Goal: Task Accomplishment & Management: Manage account settings

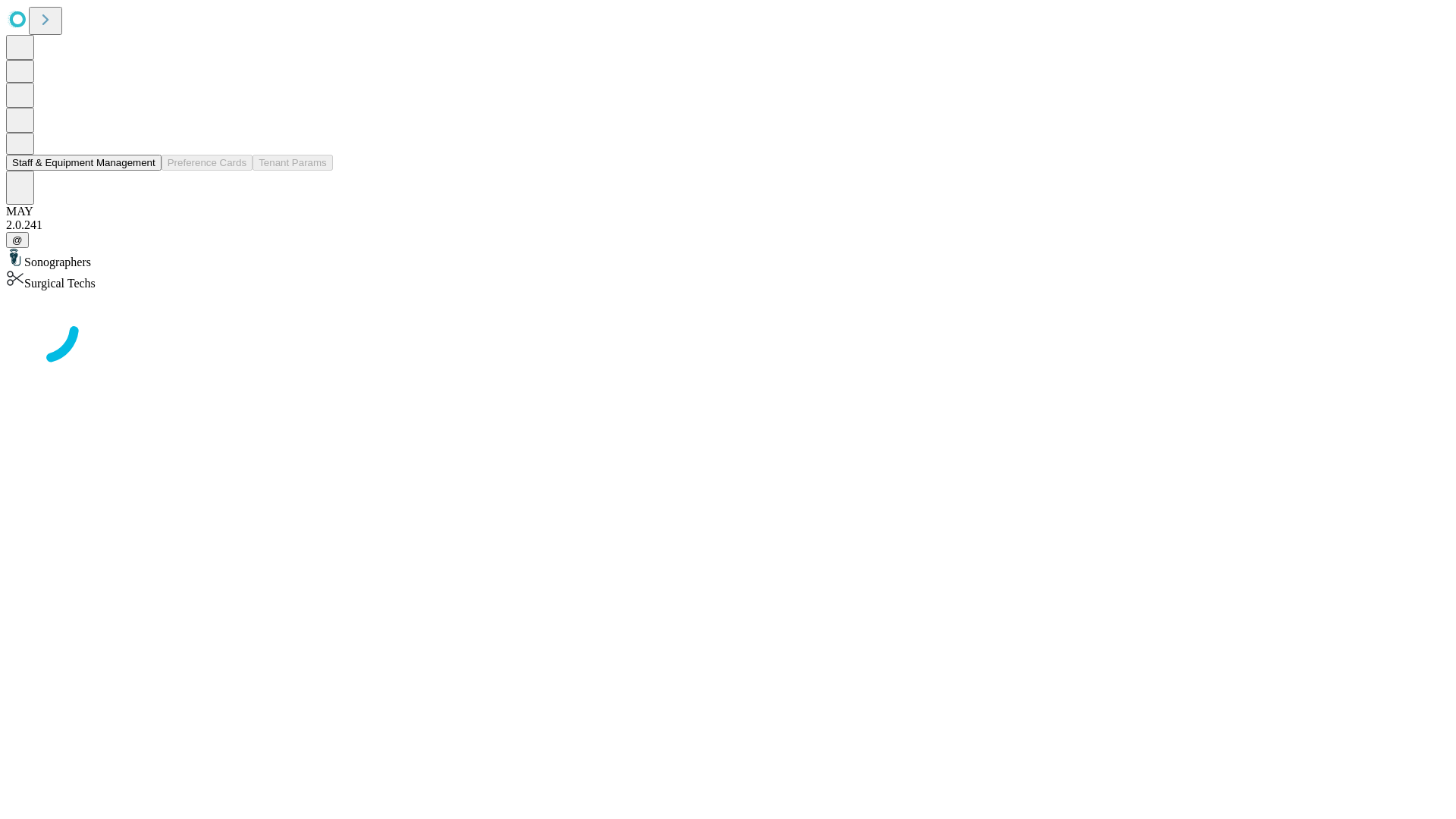
click at [145, 170] on button "Staff & Equipment Management" at bounding box center [84, 162] width 155 height 16
